Goal: Information Seeking & Learning: Learn about a topic

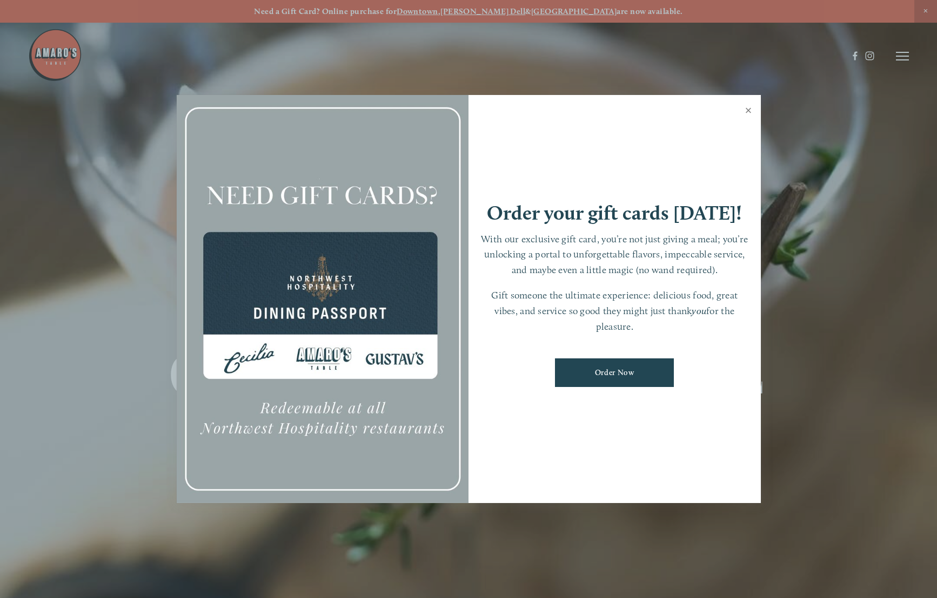
click at [747, 111] on link "Close" at bounding box center [748, 112] width 21 height 30
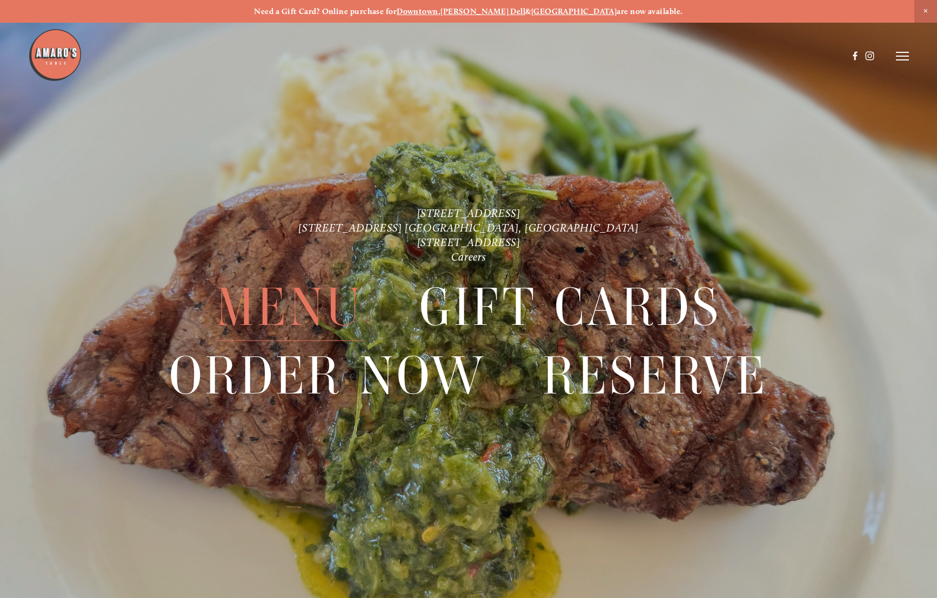
click at [313, 301] on span "Menu" at bounding box center [289, 308] width 147 height 68
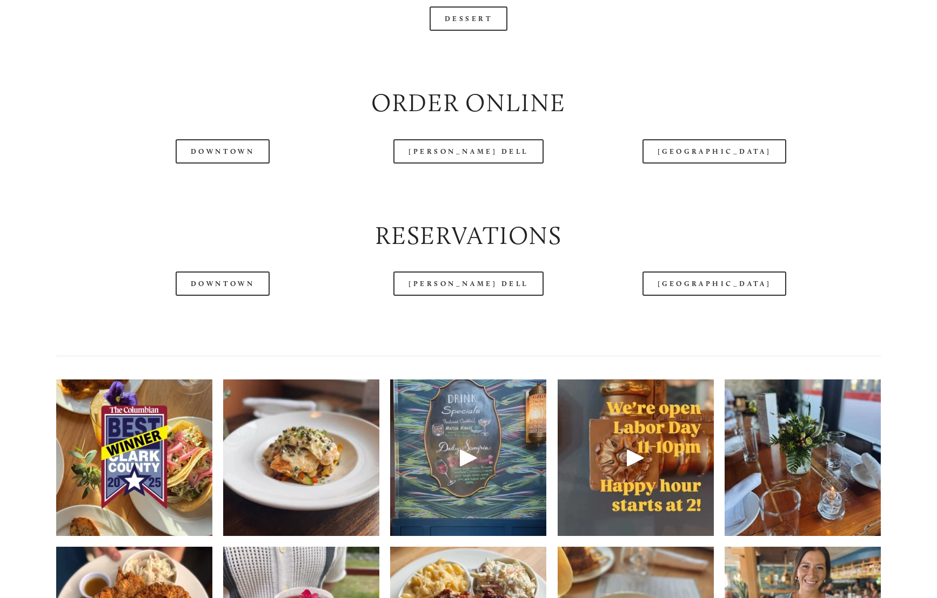
scroll to position [1325, 0]
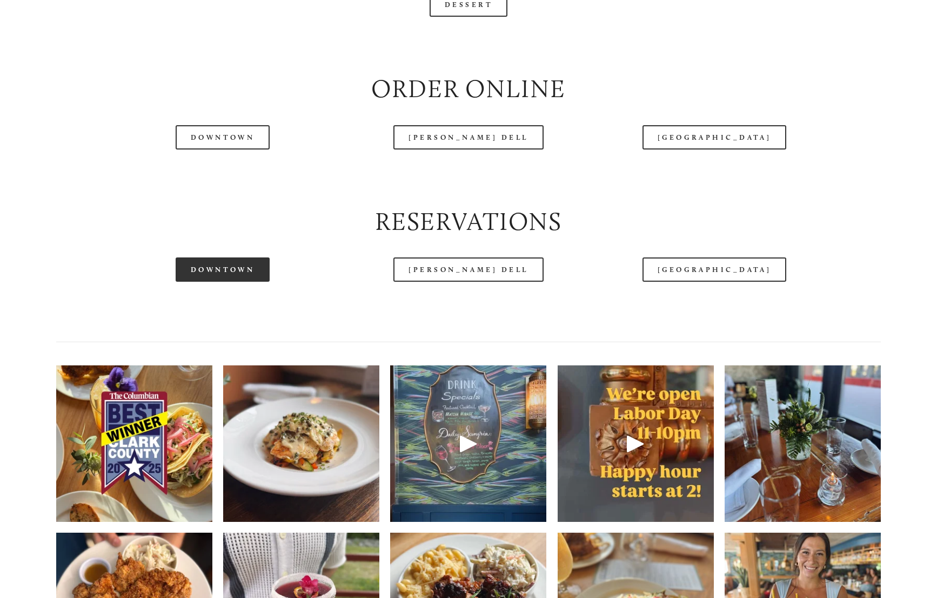
click at [221, 282] on link "Downtown" at bounding box center [223, 270] width 94 height 24
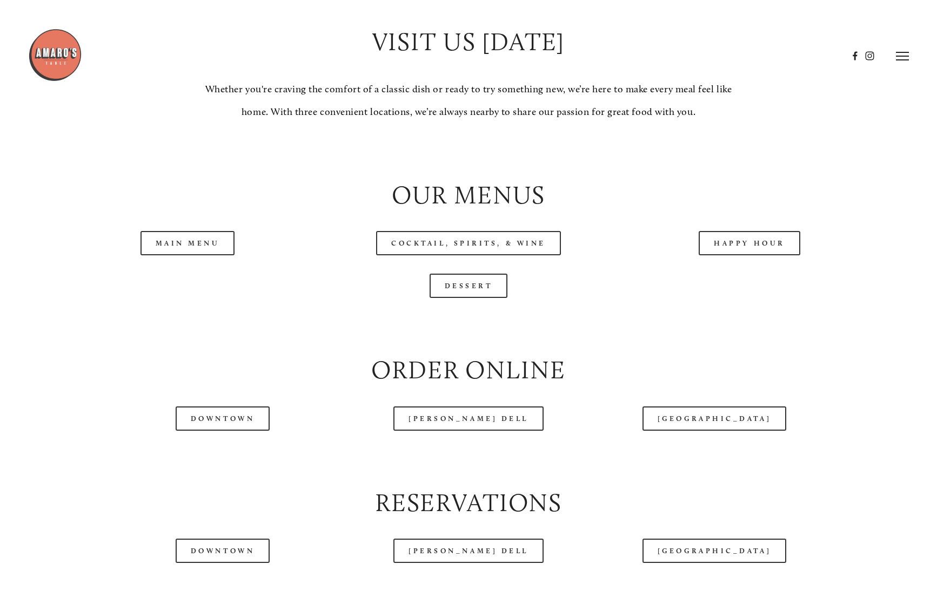
scroll to position [1022, 0]
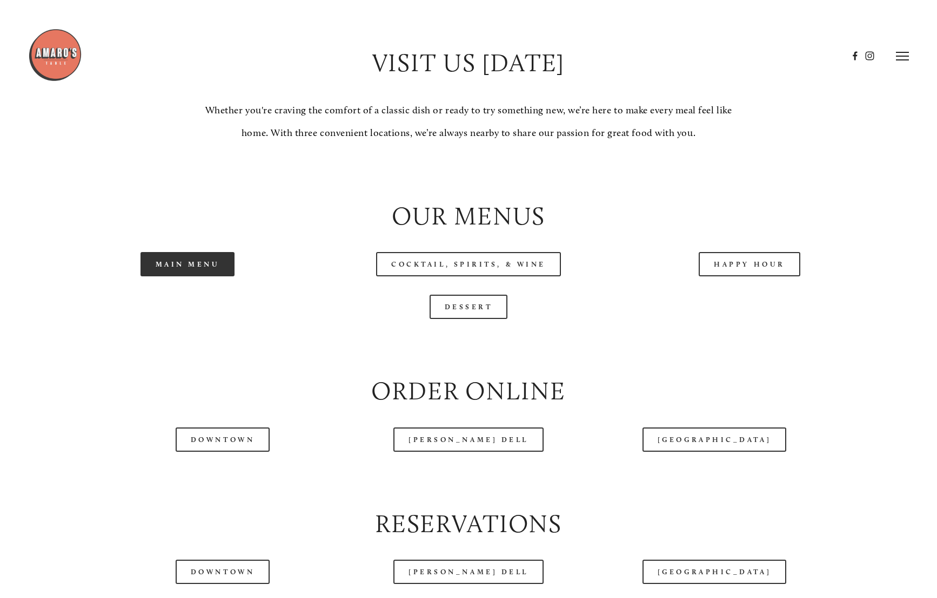
click at [198, 277] on link "Main Menu" at bounding box center [187, 264] width 95 height 24
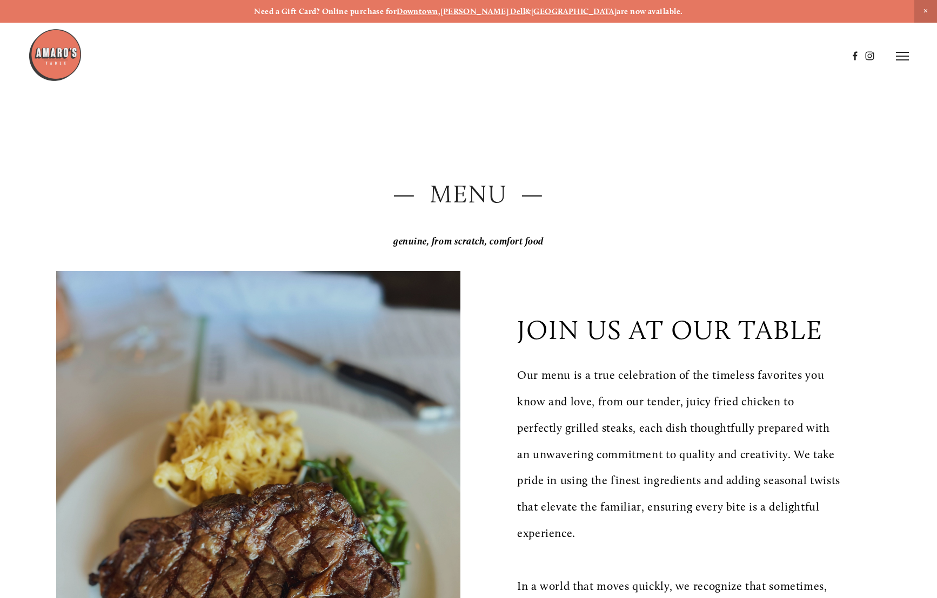
click at [462, 193] on h2 "— Menu —" at bounding box center [468, 194] width 824 height 35
click at [481, 244] on em "genuine, from scratch, comfort food" at bounding box center [468, 241] width 150 height 12
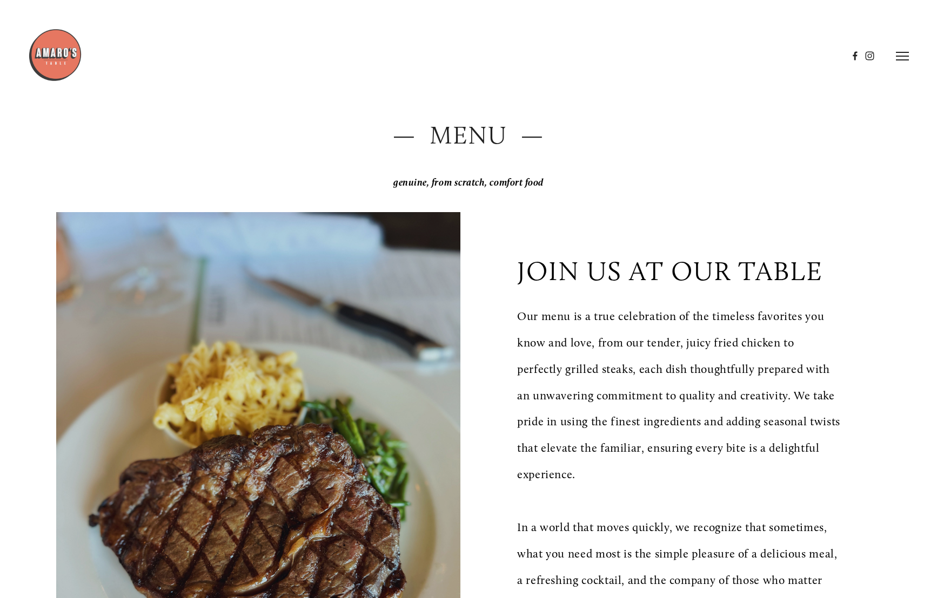
scroll to position [58, 0]
click at [905, 52] on line at bounding box center [902, 52] width 13 height 0
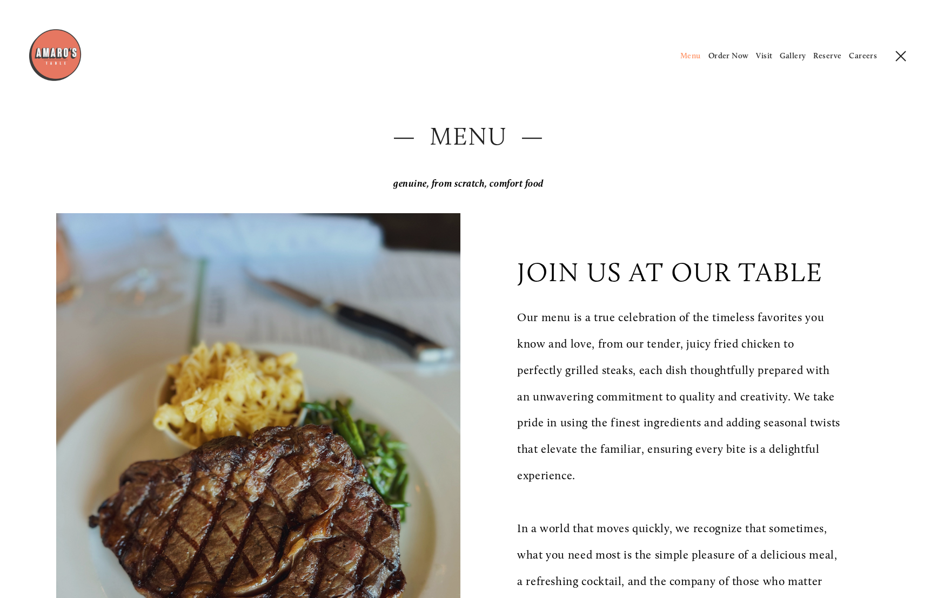
click at [693, 53] on span "Menu" at bounding box center [690, 56] width 21 height 10
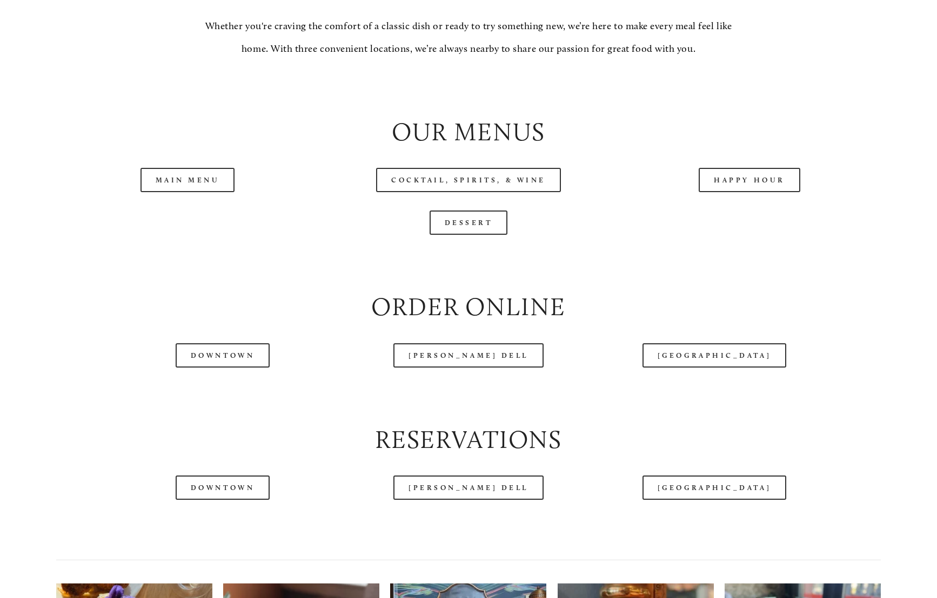
scroll to position [1124, 0]
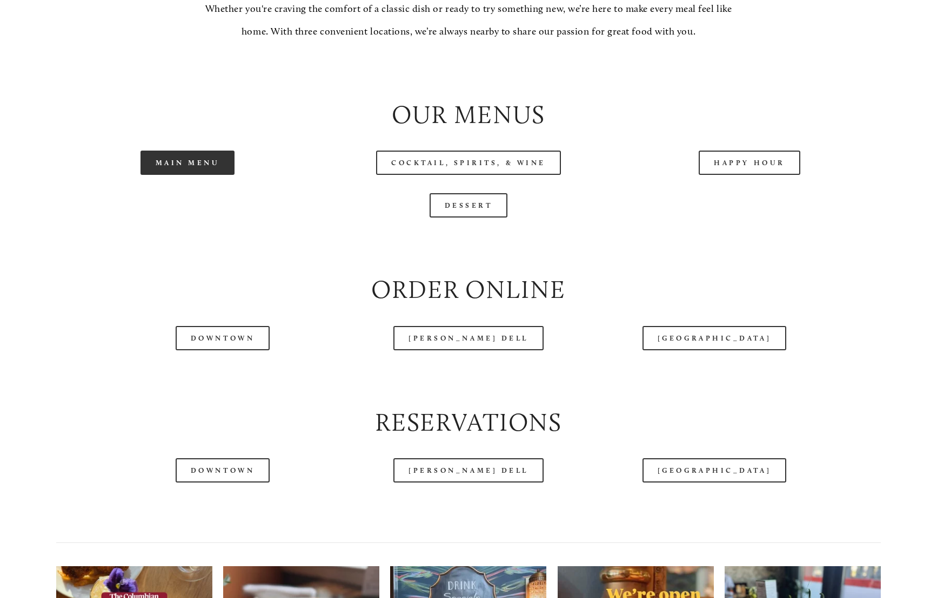
click at [197, 175] on link "Main Menu" at bounding box center [187, 163] width 95 height 24
click at [186, 175] on link "Main Menu" at bounding box center [187, 163] width 95 height 24
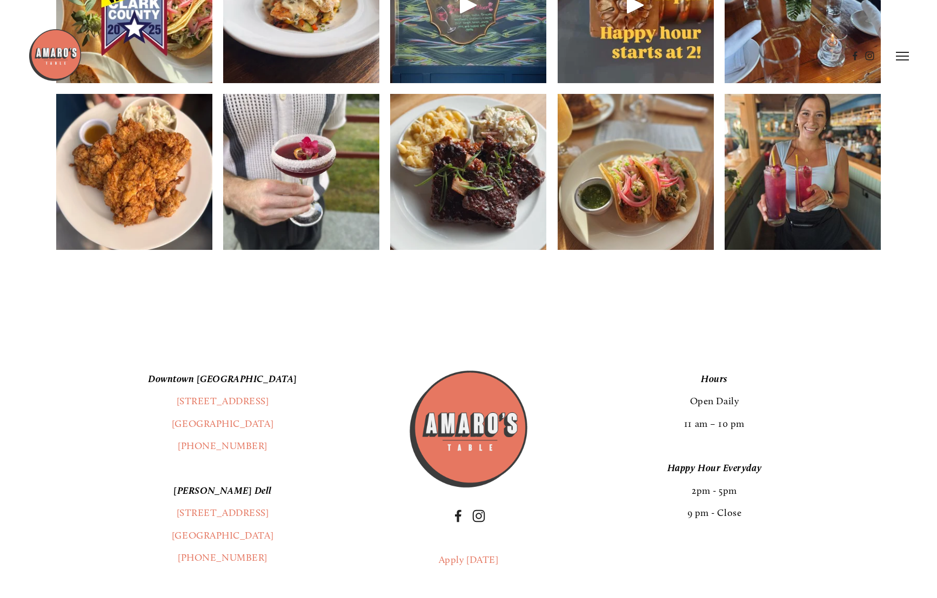
scroll to position [1376, 0]
